Goal: Find specific page/section: Find specific page/section

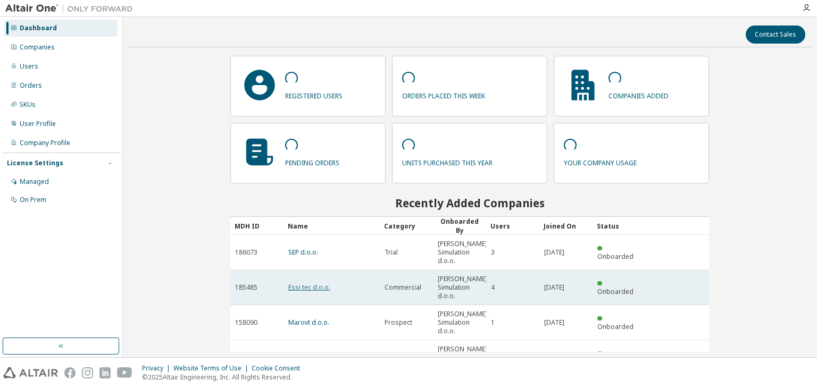
click at [304, 287] on link "Essi tec d.o.o." at bounding box center [309, 287] width 42 height 9
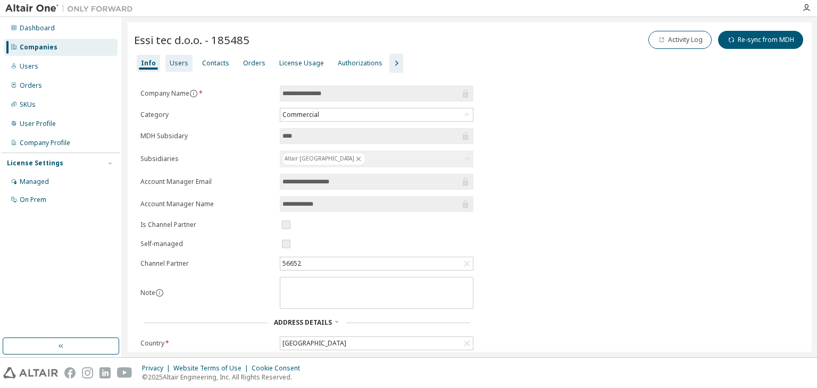
click at [174, 66] on div "Users" at bounding box center [179, 63] width 19 height 9
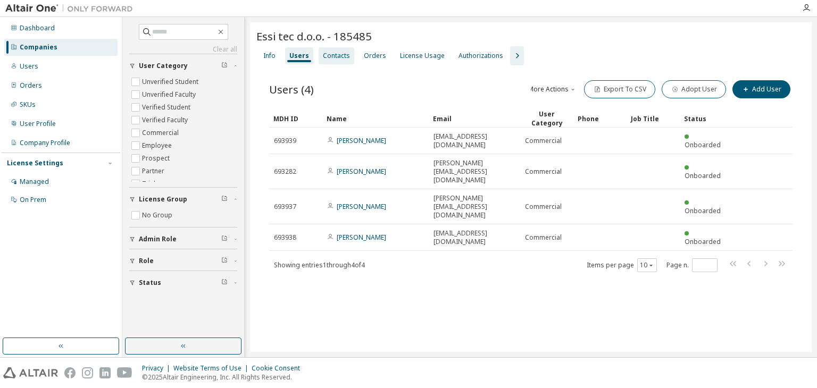
click at [330, 56] on div "Contacts" at bounding box center [336, 56] width 27 height 9
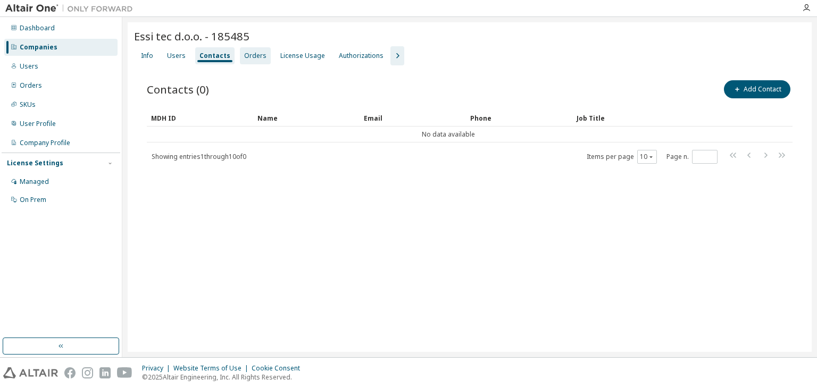
click at [252, 62] on div "Orders" at bounding box center [255, 55] width 31 height 17
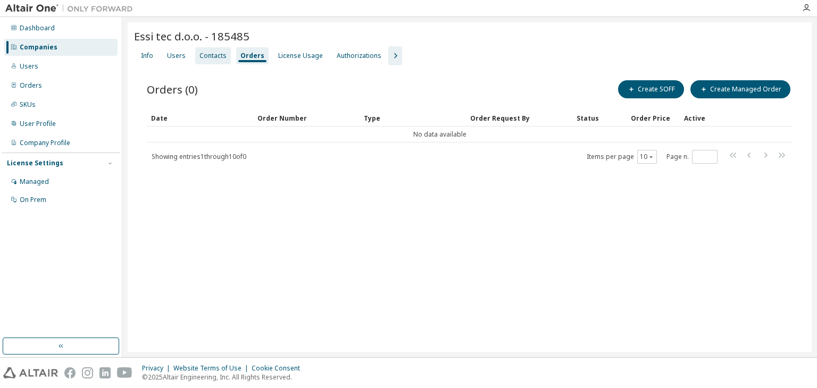
click at [204, 55] on div "Contacts" at bounding box center [212, 56] width 27 height 9
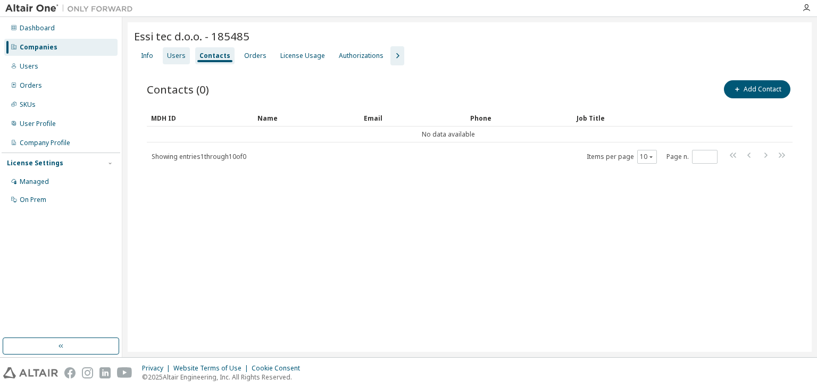
click at [186, 56] on div "Users" at bounding box center [176, 55] width 27 height 17
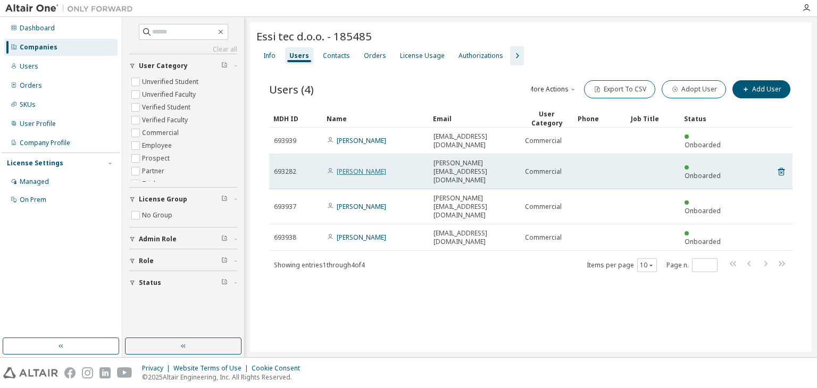
click at [360, 167] on link "[PERSON_NAME]" at bounding box center [361, 171] width 49 height 9
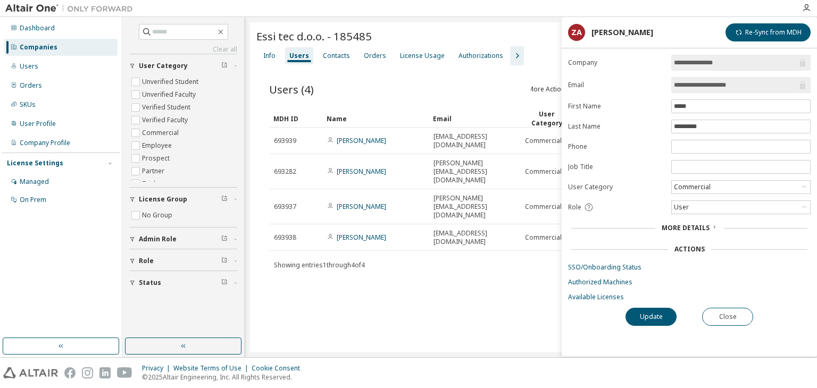
click at [706, 228] on span "More Details" at bounding box center [686, 227] width 48 height 9
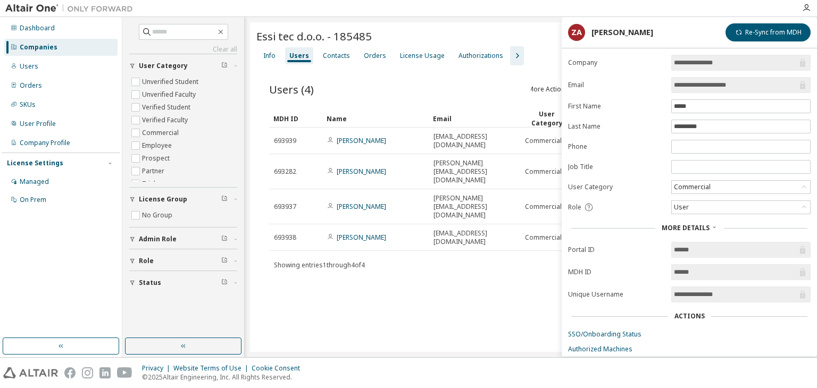
click at [513, 265] on div "Essi tec d.o.o. - 185485 Clear Load Save Save As Field Operator Value Select fi…" at bounding box center [531, 187] width 562 height 330
click at [226, 30] on button "button" at bounding box center [221, 32] width 10 height 10
click at [223, 30] on icon "button" at bounding box center [220, 32] width 5 height 5
click at [324, 84] on div "Users (4) More Actions Import From CSV Export To CSV Adopt User Add User" at bounding box center [530, 89] width 523 height 22
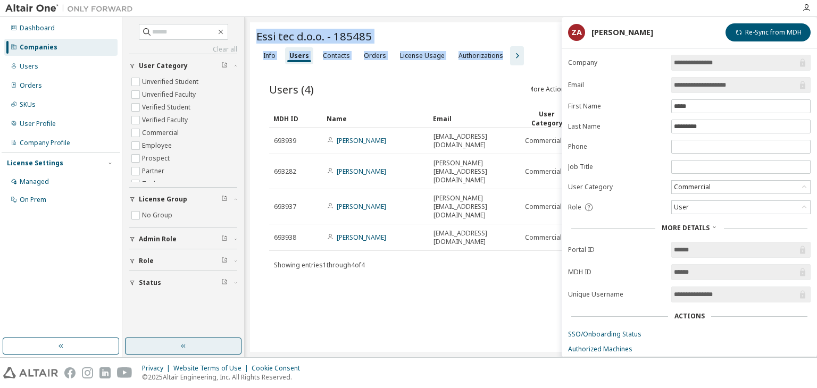
drag, startPoint x: 473, startPoint y: 315, endPoint x: 187, endPoint y: 343, distance: 287.4
click at [187, 343] on div "Clear all Status Role Admin Role License Group No Group User Category Unverifie…" at bounding box center [469, 187] width 695 height 340
click at [187, 343] on icon "button" at bounding box center [183, 346] width 9 height 9
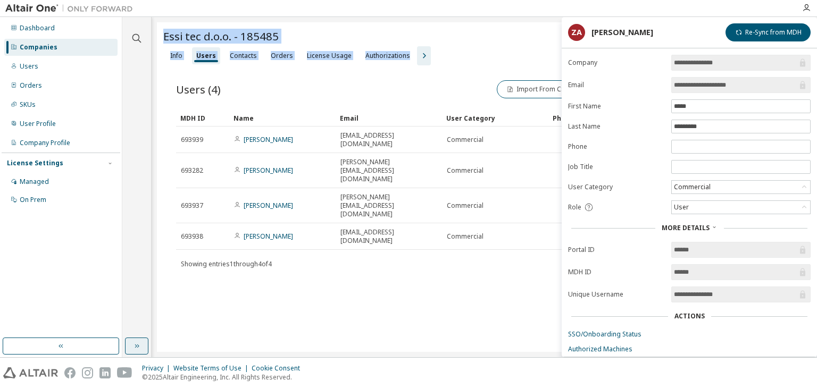
click at [251, 280] on div "Essi tec d.o.o. - 185485 Clear Load Save Save As Field Operator Value Select fi…" at bounding box center [484, 187] width 655 height 330
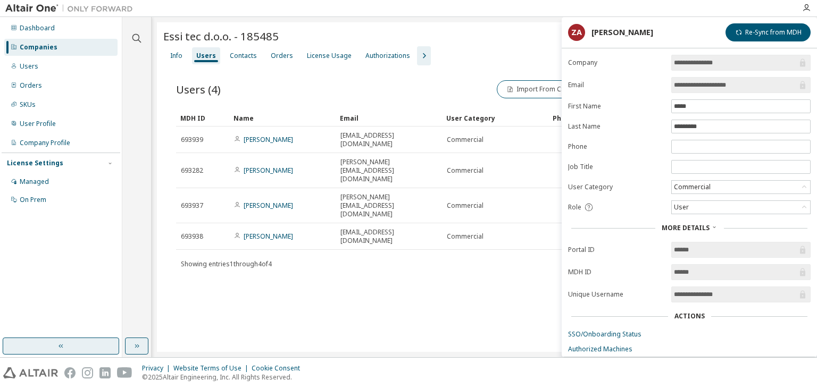
click at [102, 343] on button "button" at bounding box center [61, 346] width 116 height 17
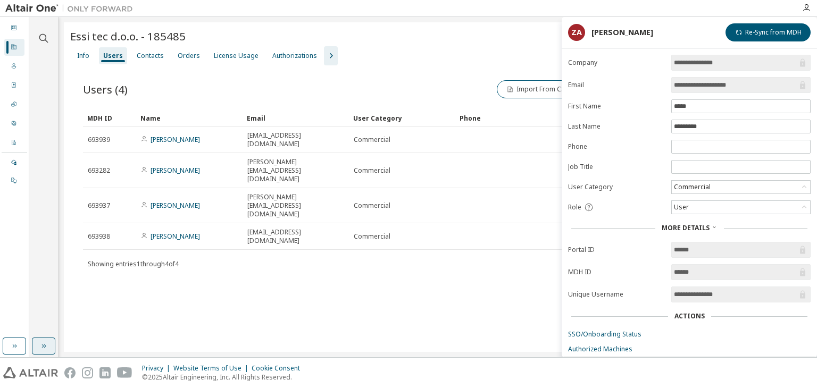
click at [281, 262] on div "Essi tec d.o.o. - 185485 Clear Load Save Save As Field Operator Value Select fi…" at bounding box center [438, 187] width 748 height 330
